Goal: Check status: Check status

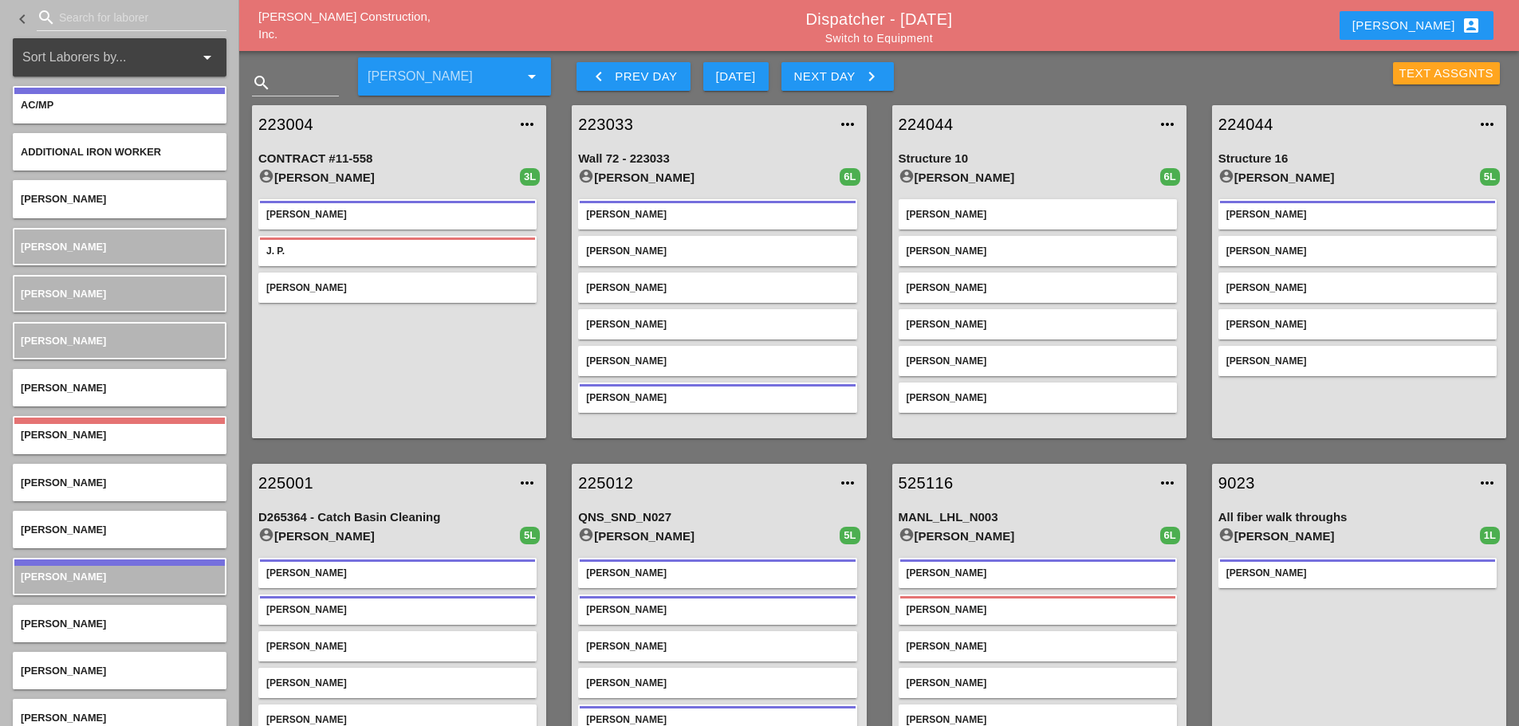
click at [1405, 73] on div "Text Assgnts" at bounding box center [1446, 74] width 95 height 18
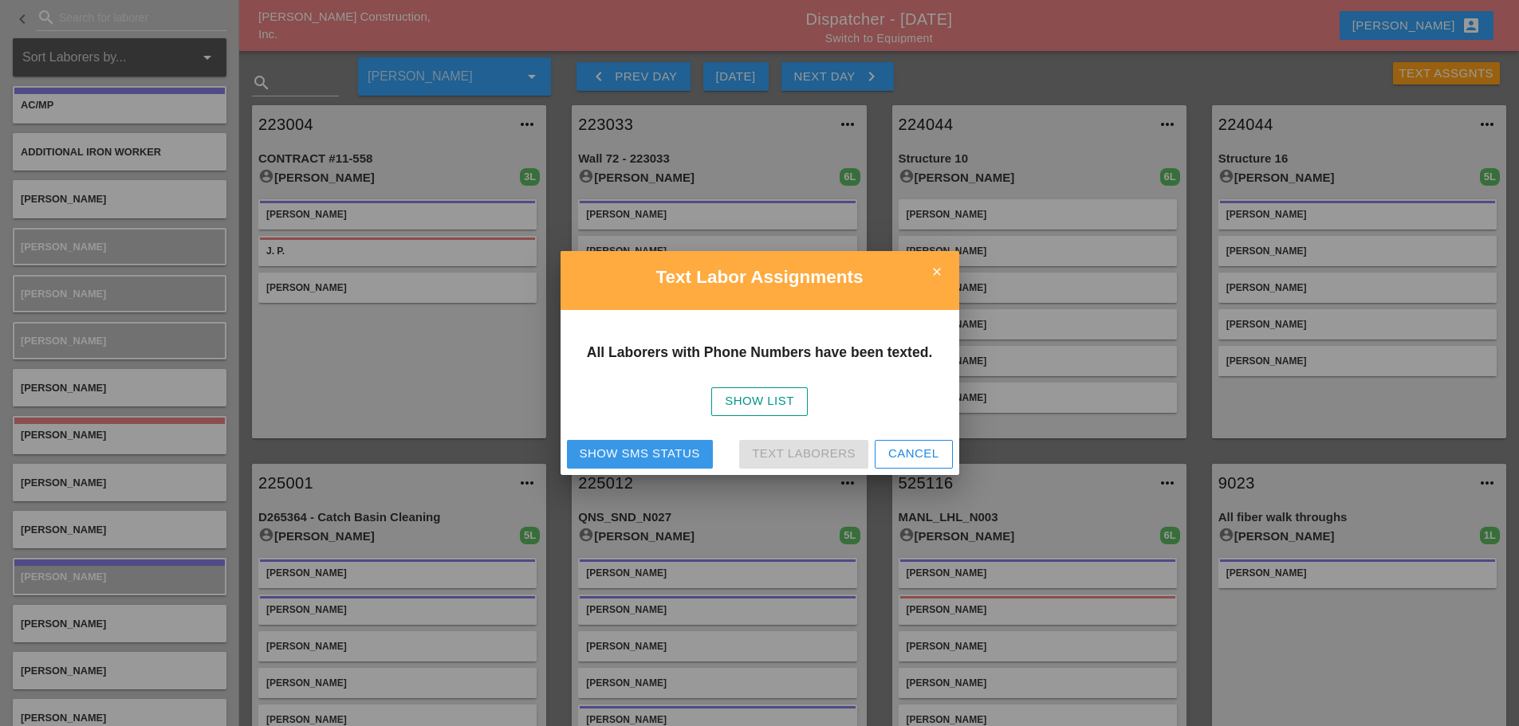
click at [677, 437] on div "Show SMS Status Text Laborers Cancel" at bounding box center [759, 454] width 399 height 41
click at [648, 447] on div "Show SMS Status" at bounding box center [640, 454] width 120 height 18
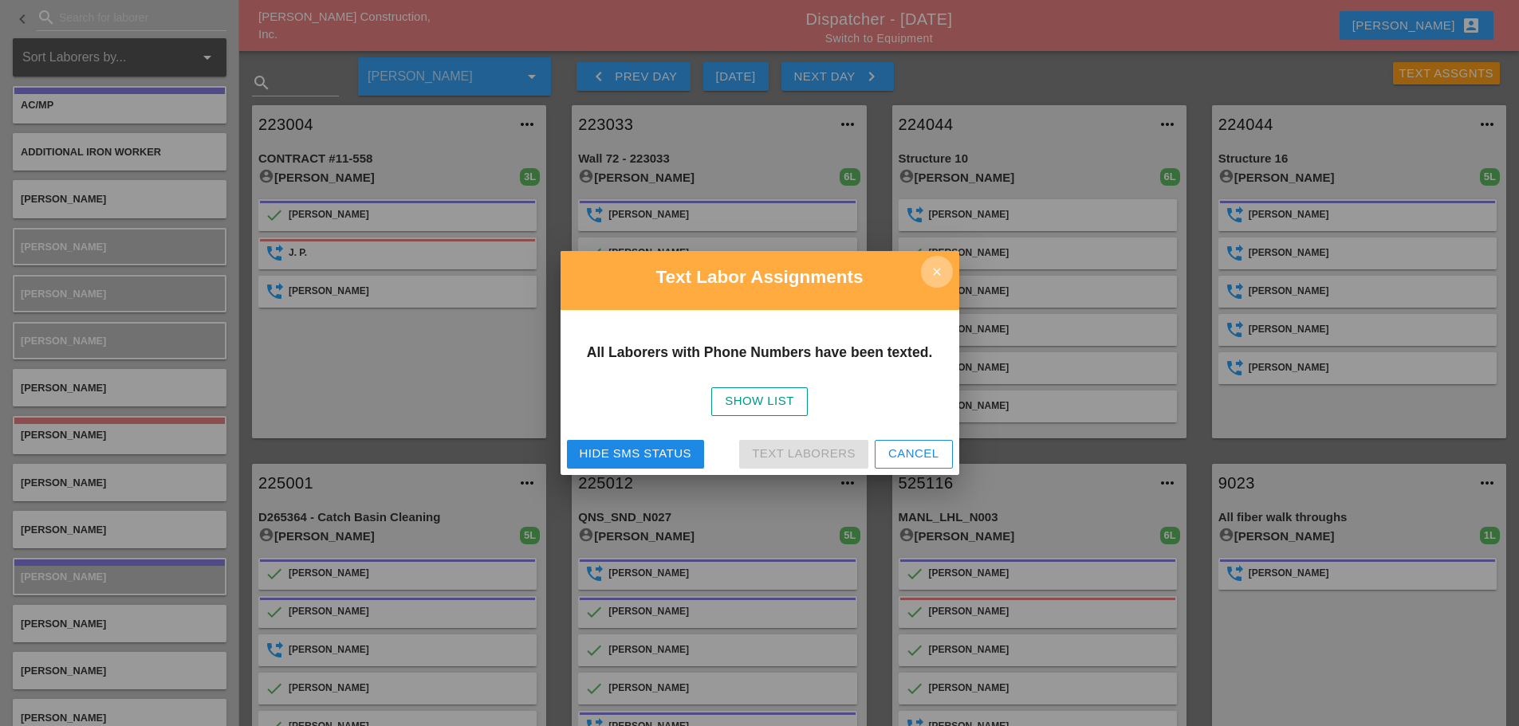
click at [930, 285] on icon "close" at bounding box center [937, 272] width 32 height 32
